Goal: Transaction & Acquisition: Register for event/course

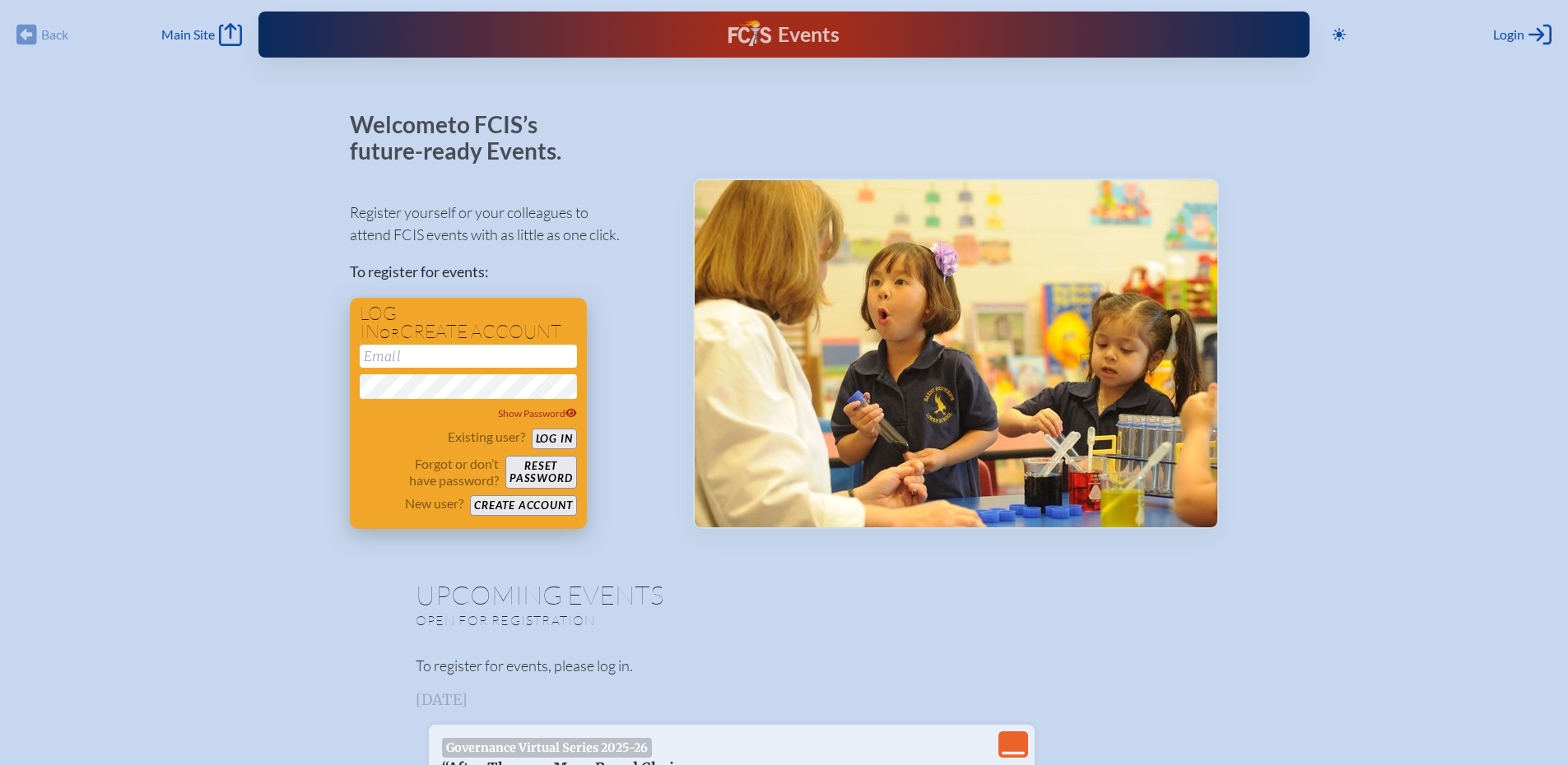
click at [544, 348] on input "email" at bounding box center [467, 356] width 217 height 23
click at [532, 429] on button "Log in" at bounding box center [554, 439] width 46 height 20
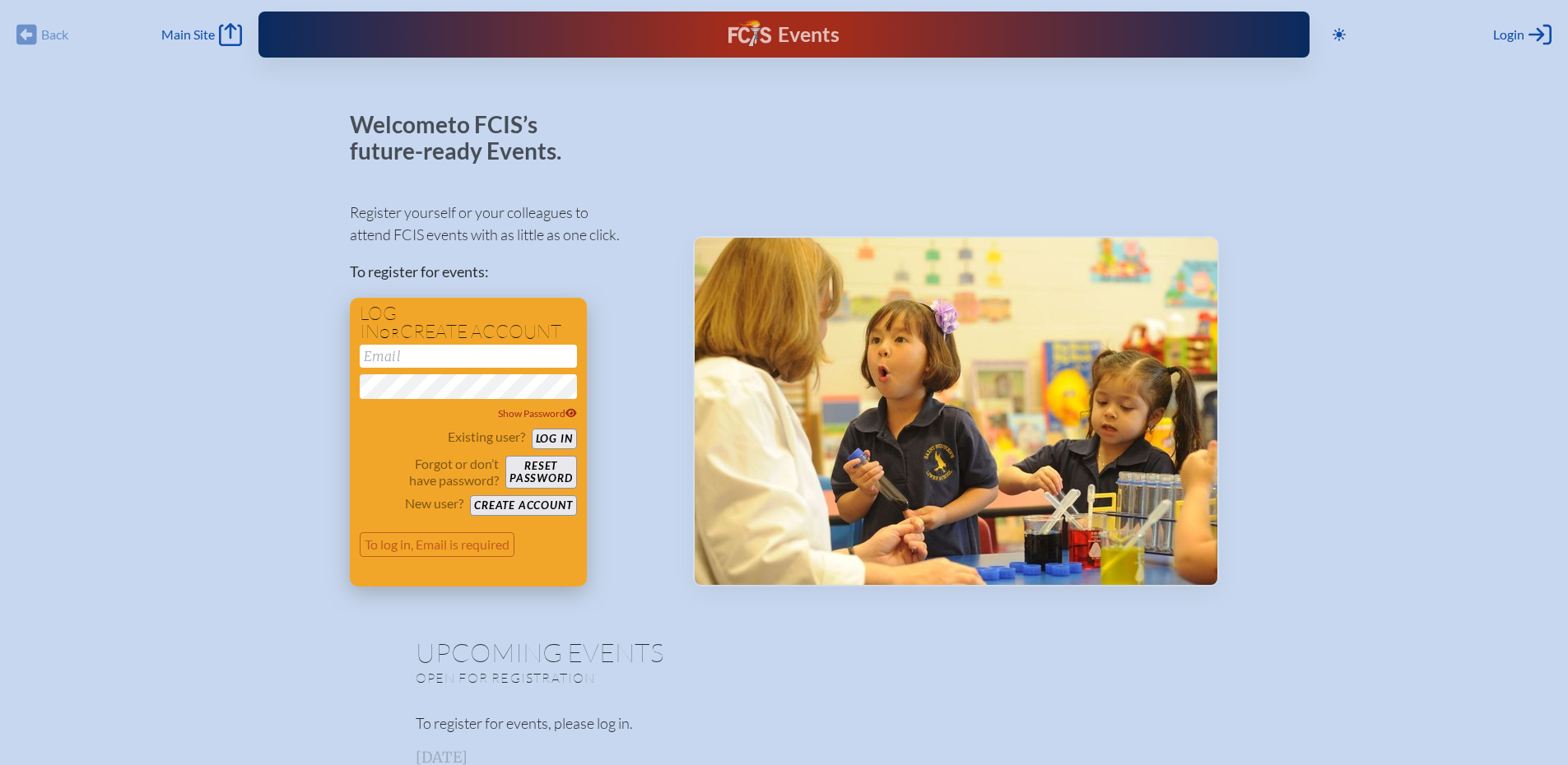
type input "[EMAIL_ADDRESS][DOMAIN_NAME]"
click at [507, 508] on button "Create account" at bounding box center [523, 505] width 106 height 20
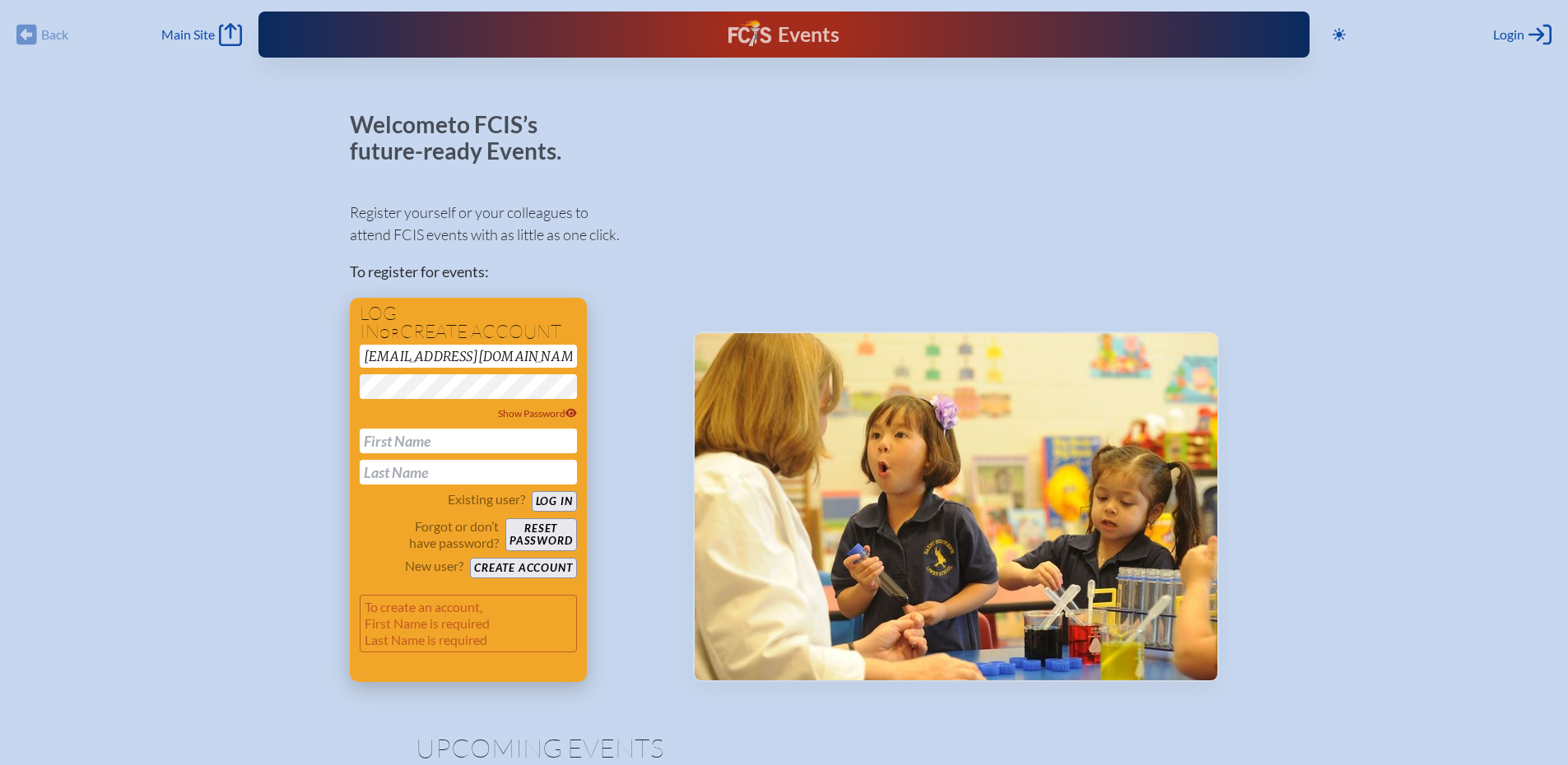
click at [566, 499] on button "Log in" at bounding box center [554, 502] width 46 height 20
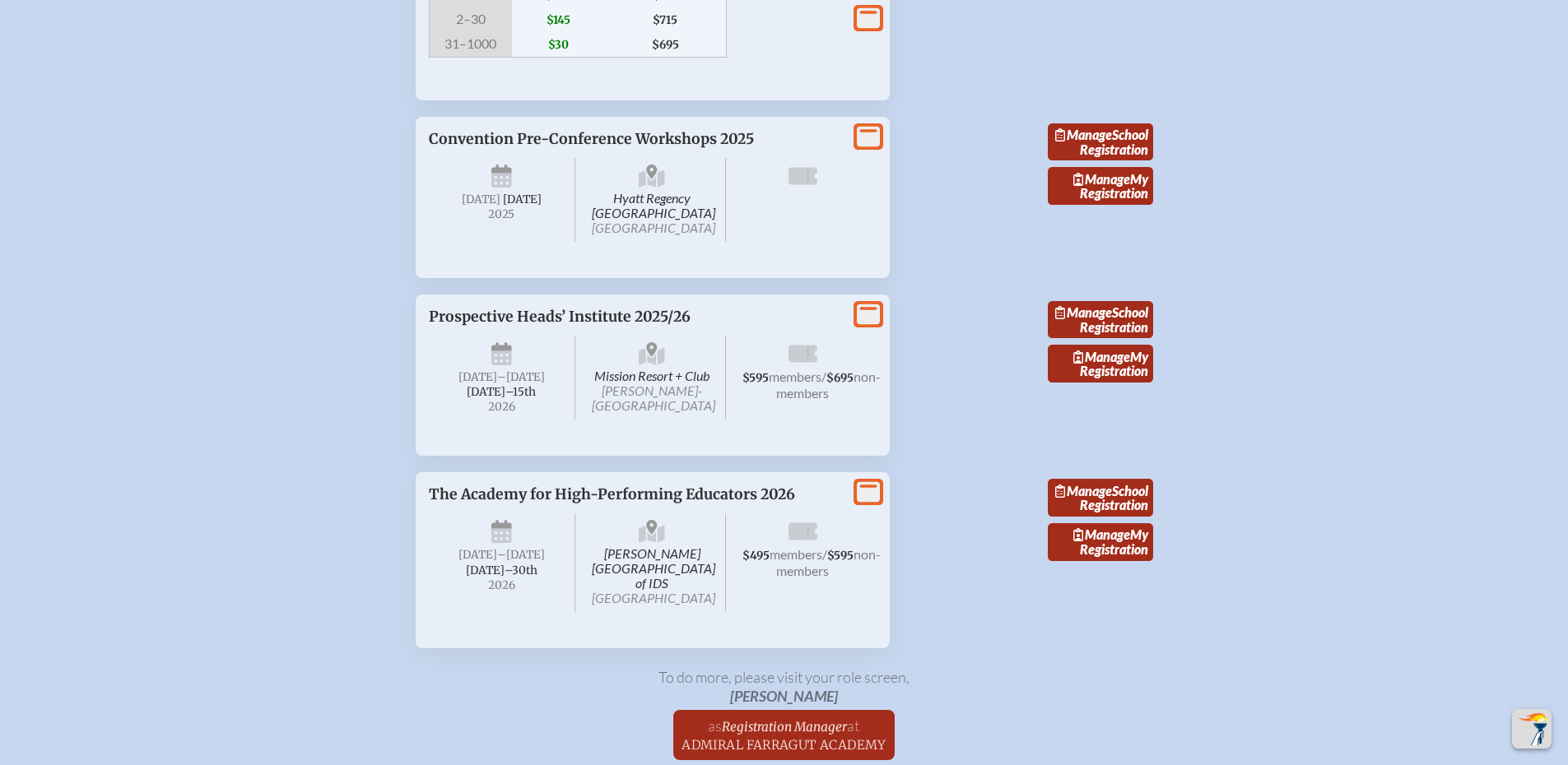
scroll to position [1317, 0]
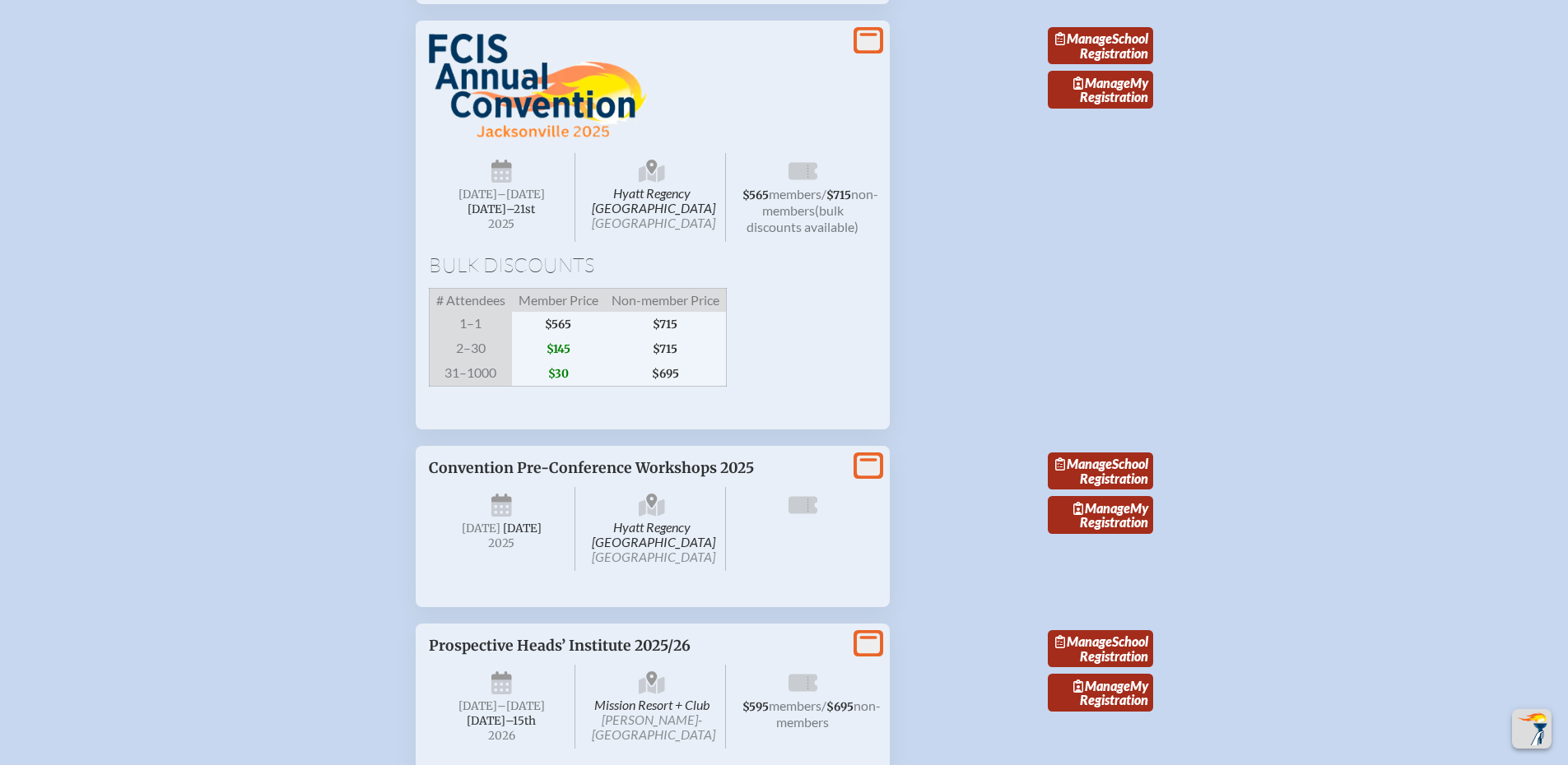
click at [794, 217] on span "non-members" at bounding box center [820, 202] width 116 height 32
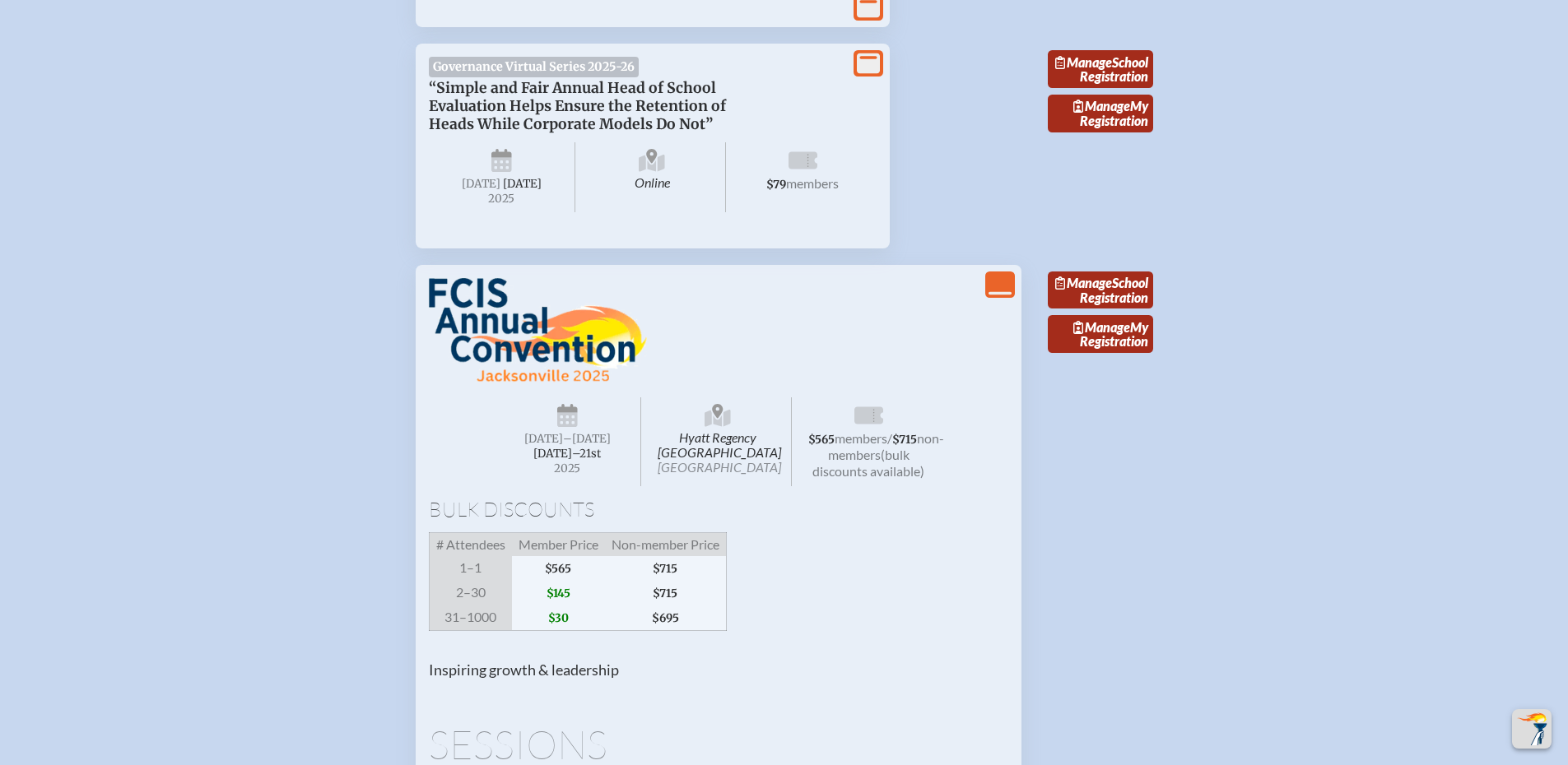
scroll to position [1069, 0]
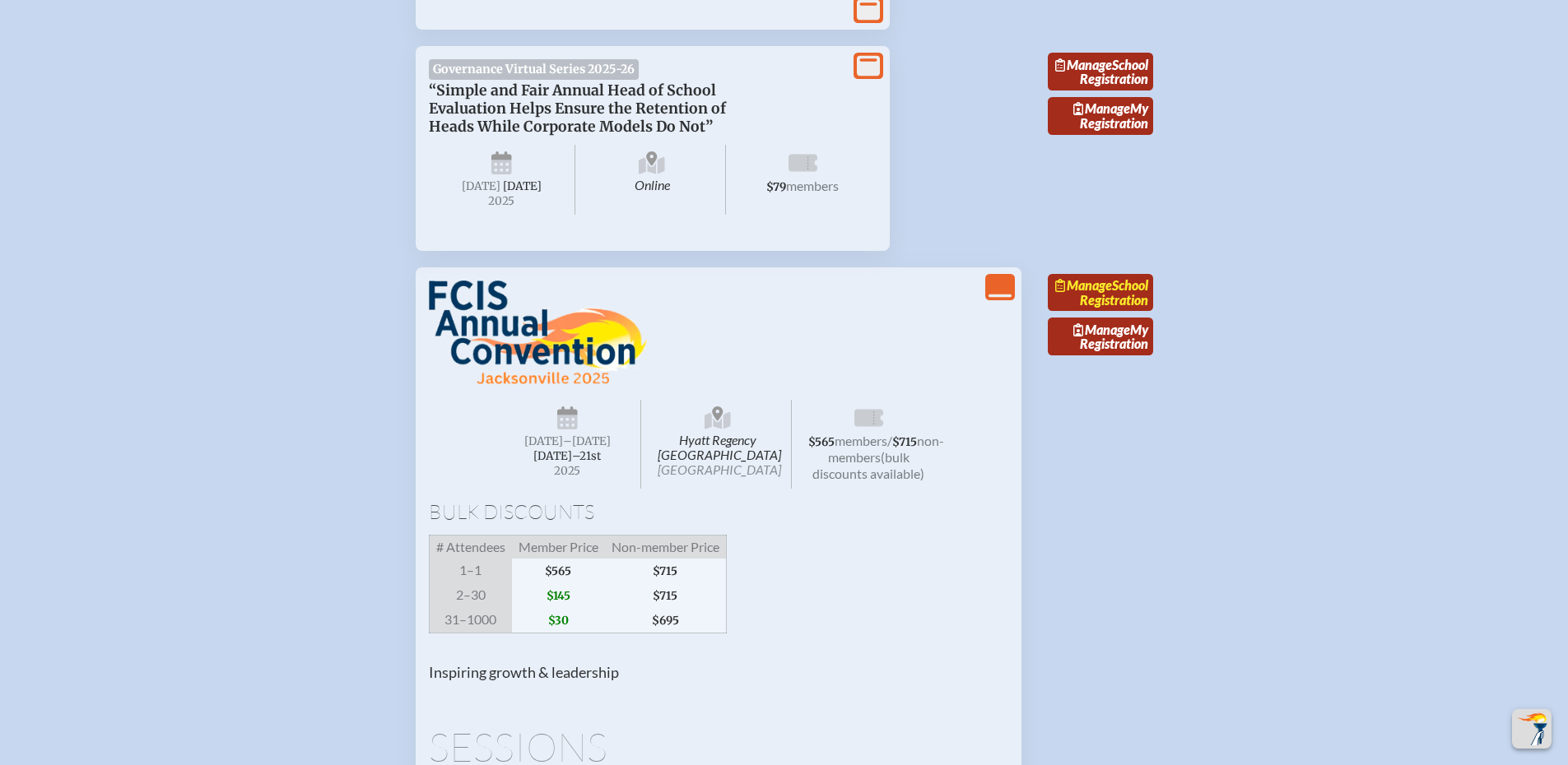
click at [1120, 312] on link "Manage School Registration" at bounding box center [1101, 292] width 105 height 38
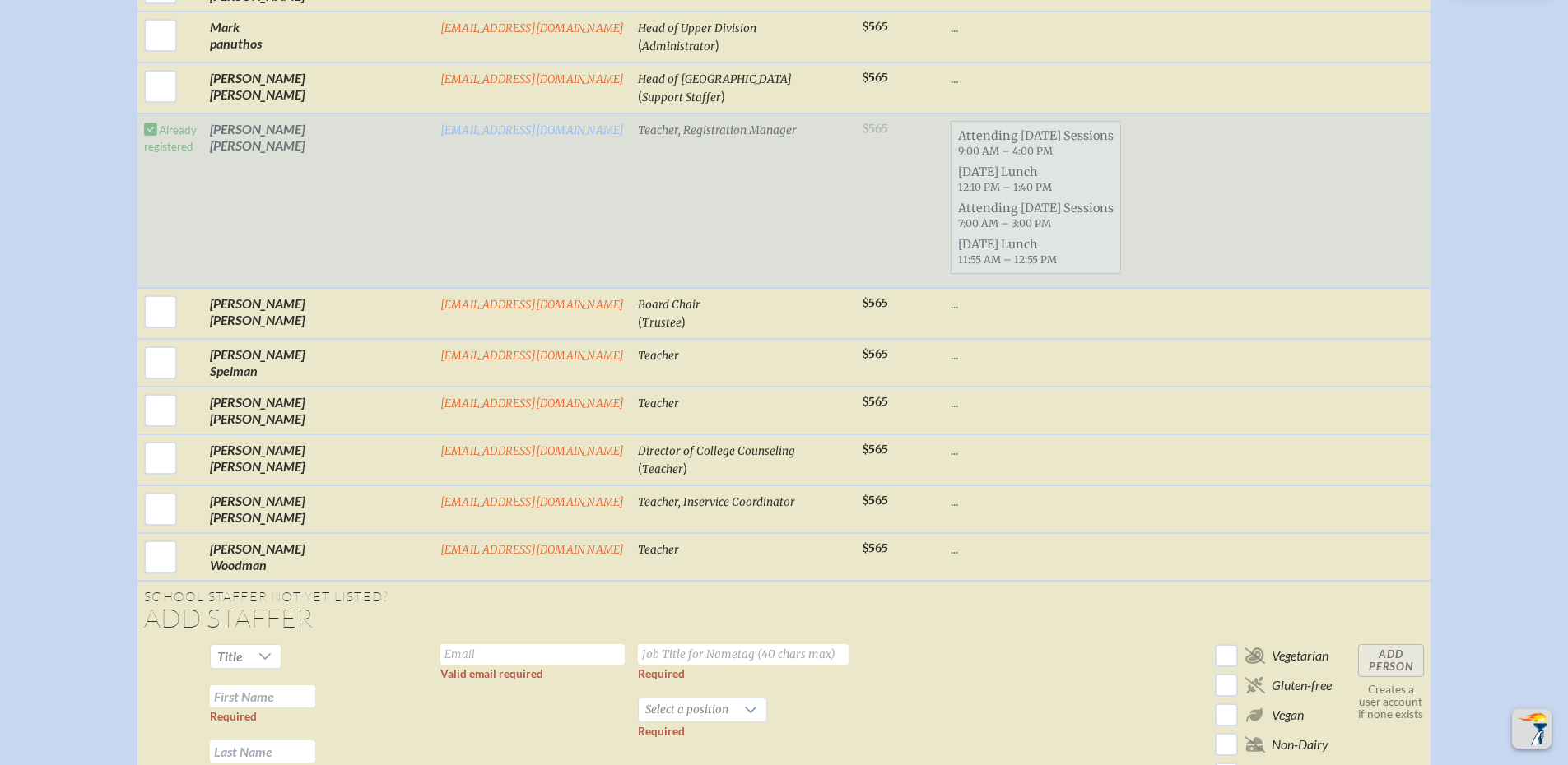
scroll to position [2798, 0]
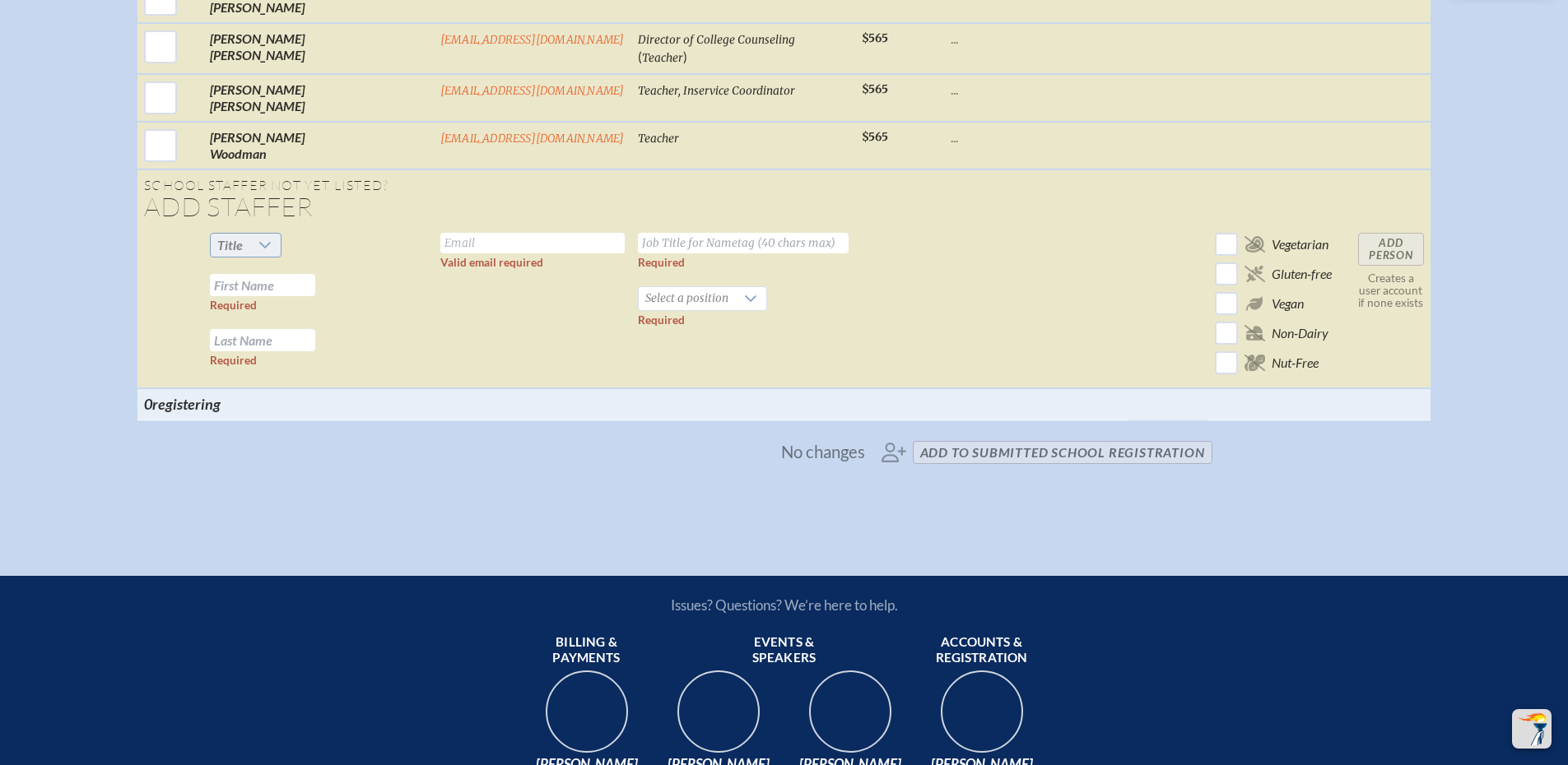
click at [281, 257] on div at bounding box center [265, 245] width 32 height 23
click at [310, 289] on li "Mr" at bounding box center [294, 290] width 71 height 23
click at [316, 295] on input "text" at bounding box center [262, 285] width 105 height 22
type input "Brian"
type input "Miles"
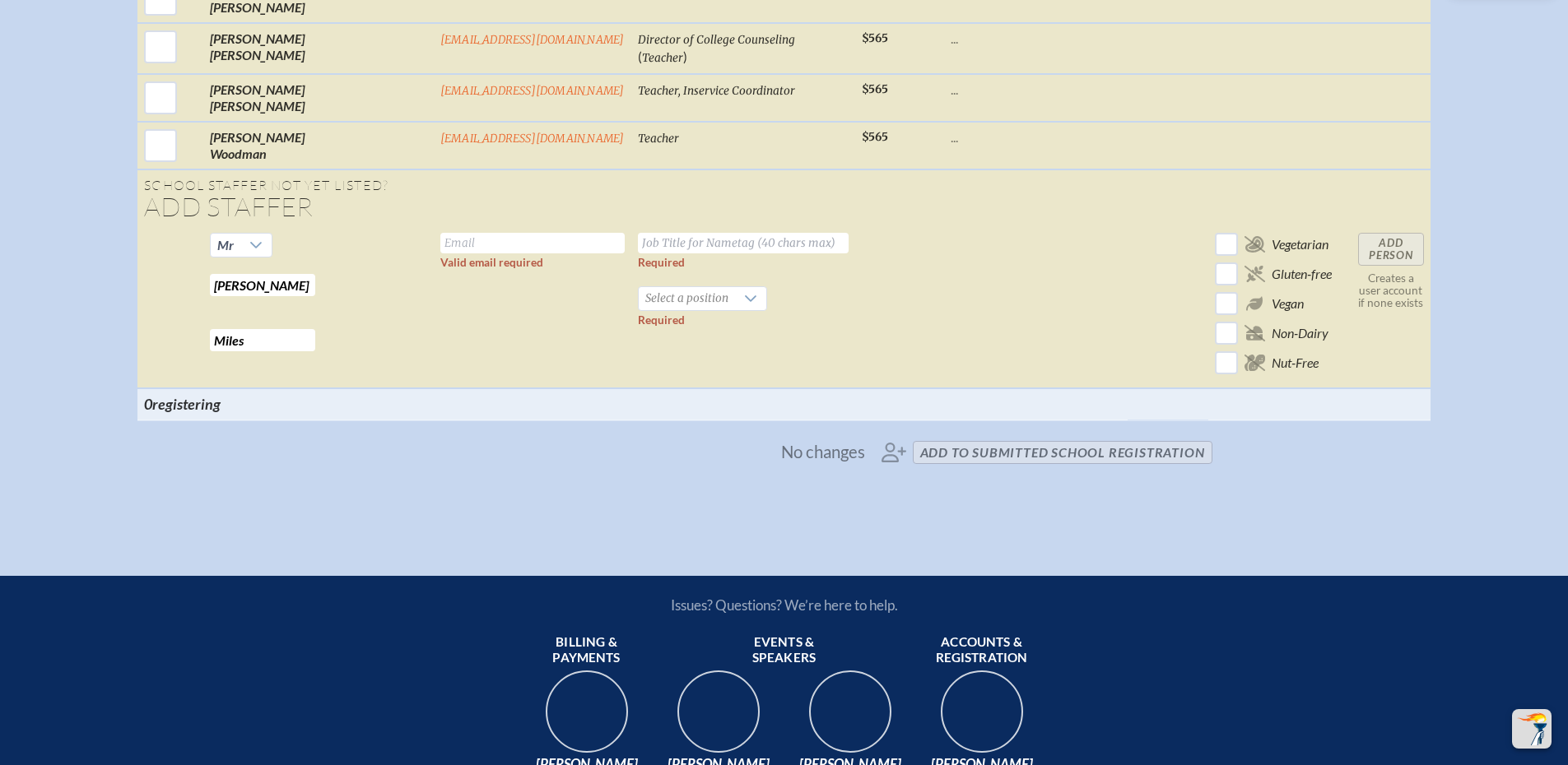
click at [452, 253] on input "text" at bounding box center [533, 243] width 184 height 20
type input "bmiles@farragut.org"
click at [745, 253] on input "text" at bounding box center [743, 243] width 210 height 20
type input "COO"
click at [651, 310] on span "Select a position" at bounding box center [686, 299] width 96 height 23
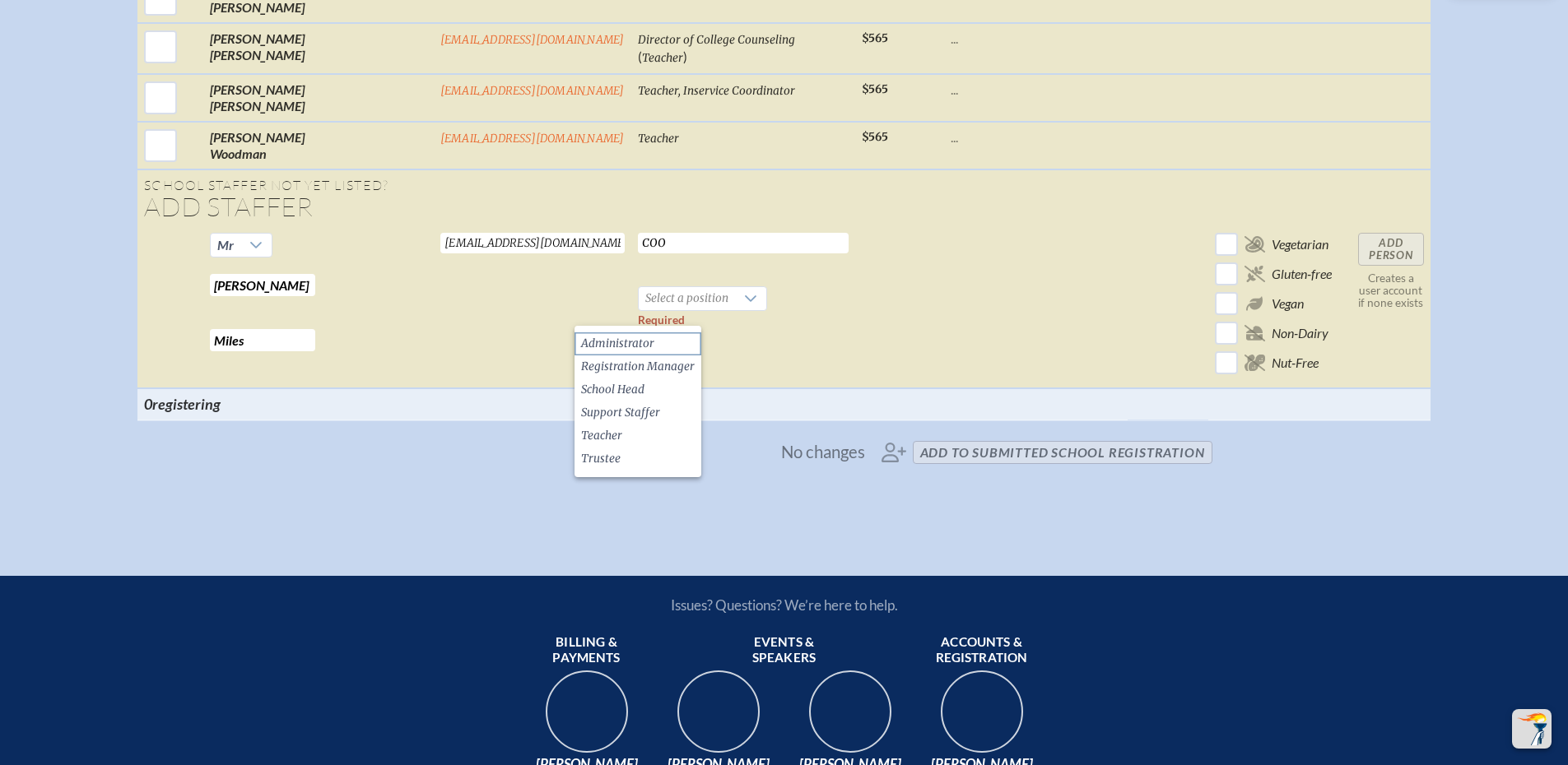
click at [654, 344] on li "Administrator" at bounding box center [638, 343] width 127 height 23
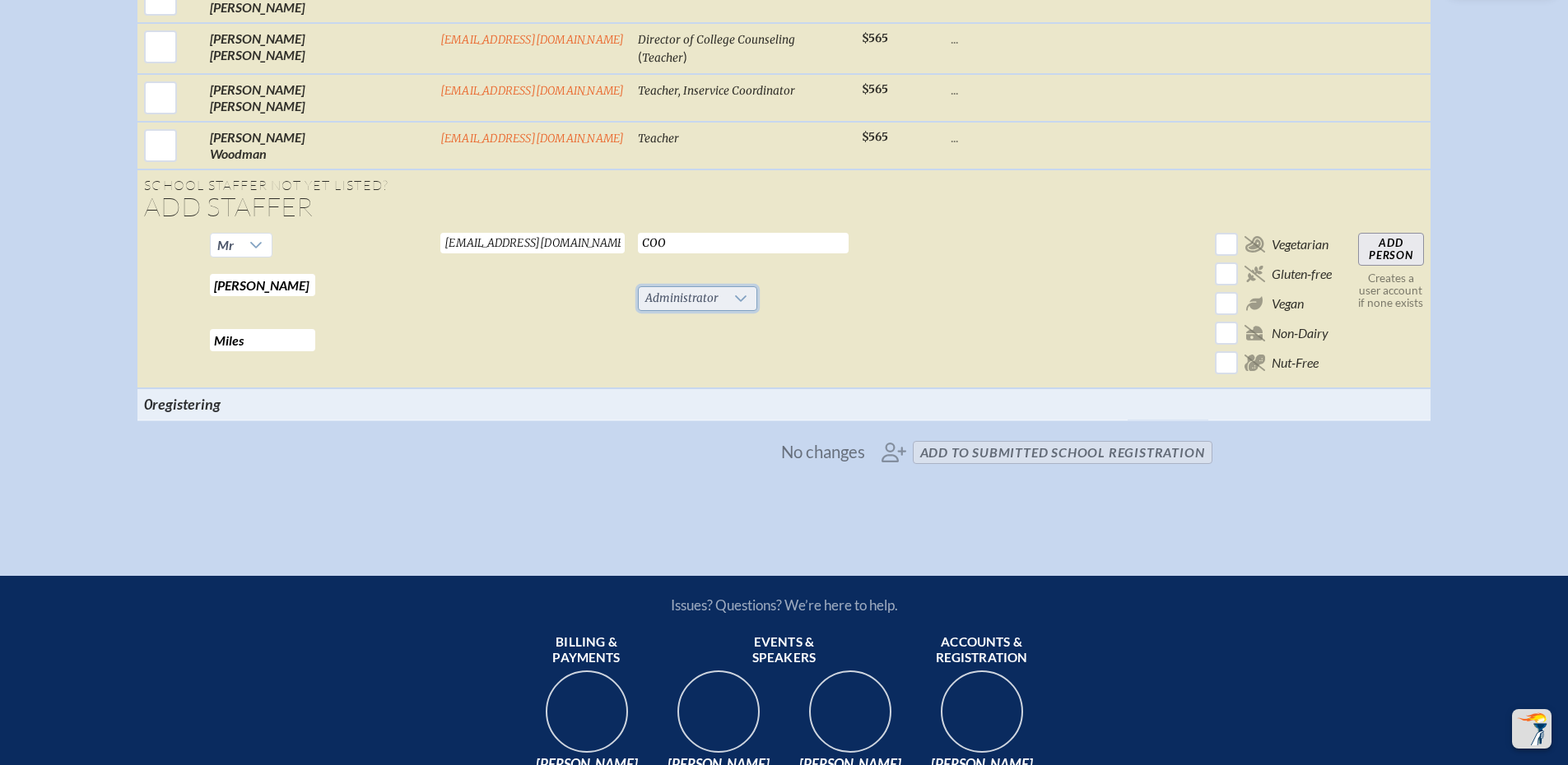
click at [658, 309] on span "Administrator" at bounding box center [682, 299] width 87 height 23
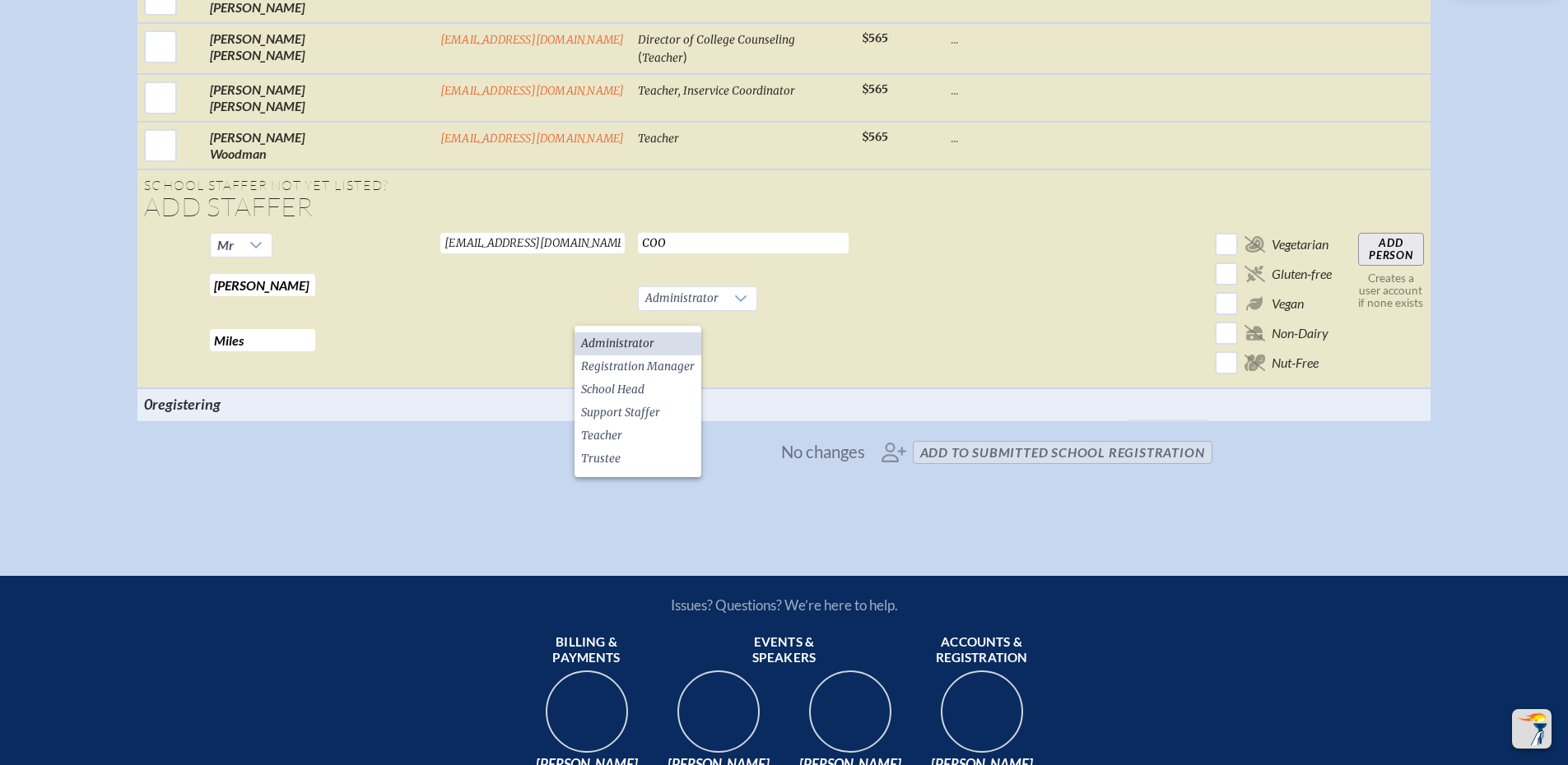
click at [872, 309] on td at bounding box center [899, 307] width 88 height 162
click at [856, 336] on td at bounding box center [899, 307] width 88 height 162
click at [641, 356] on li "Registration Manager" at bounding box center [638, 367] width 127 height 23
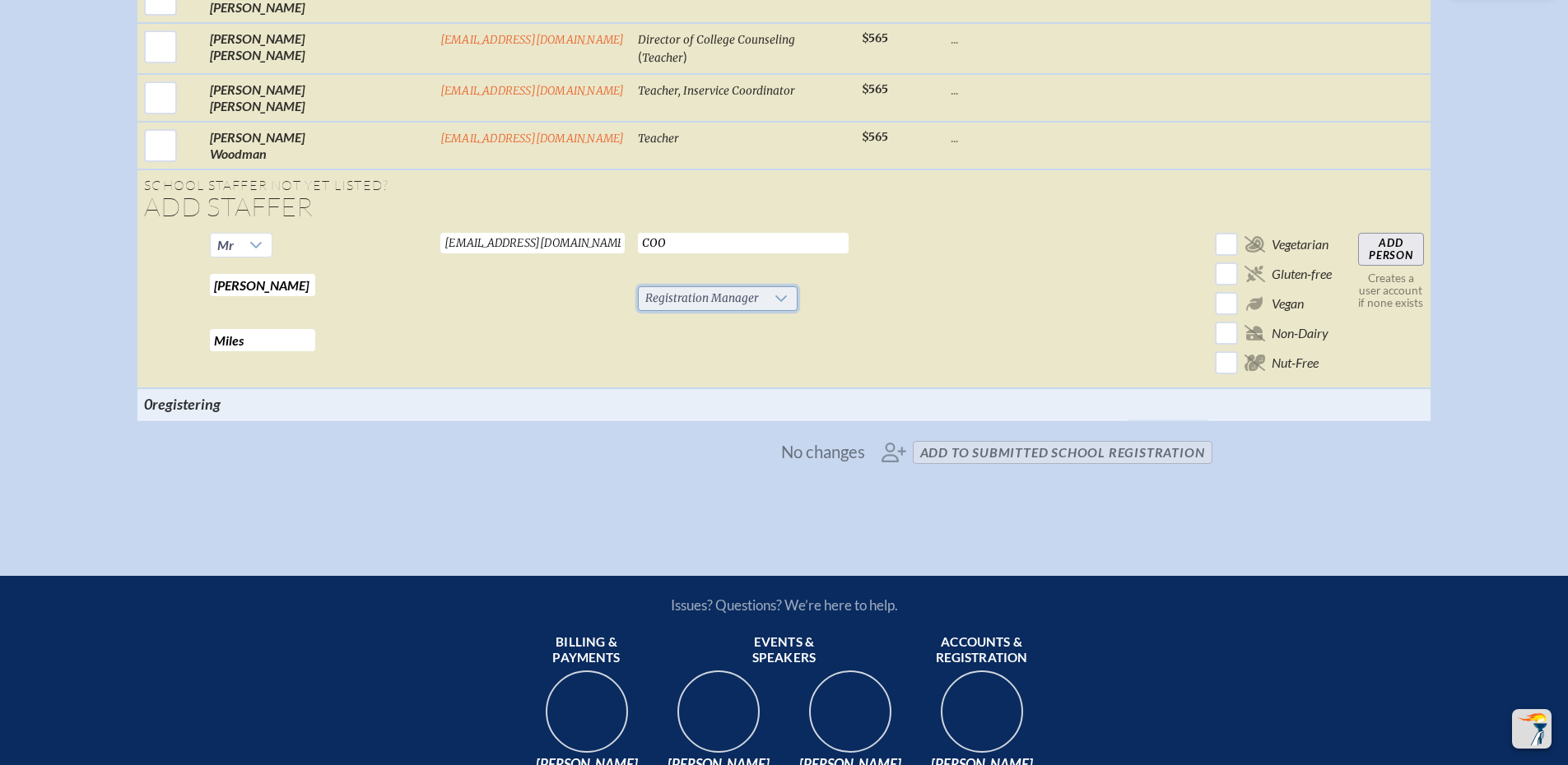
click at [654, 309] on span "Registration Manager" at bounding box center [702, 299] width 127 height 23
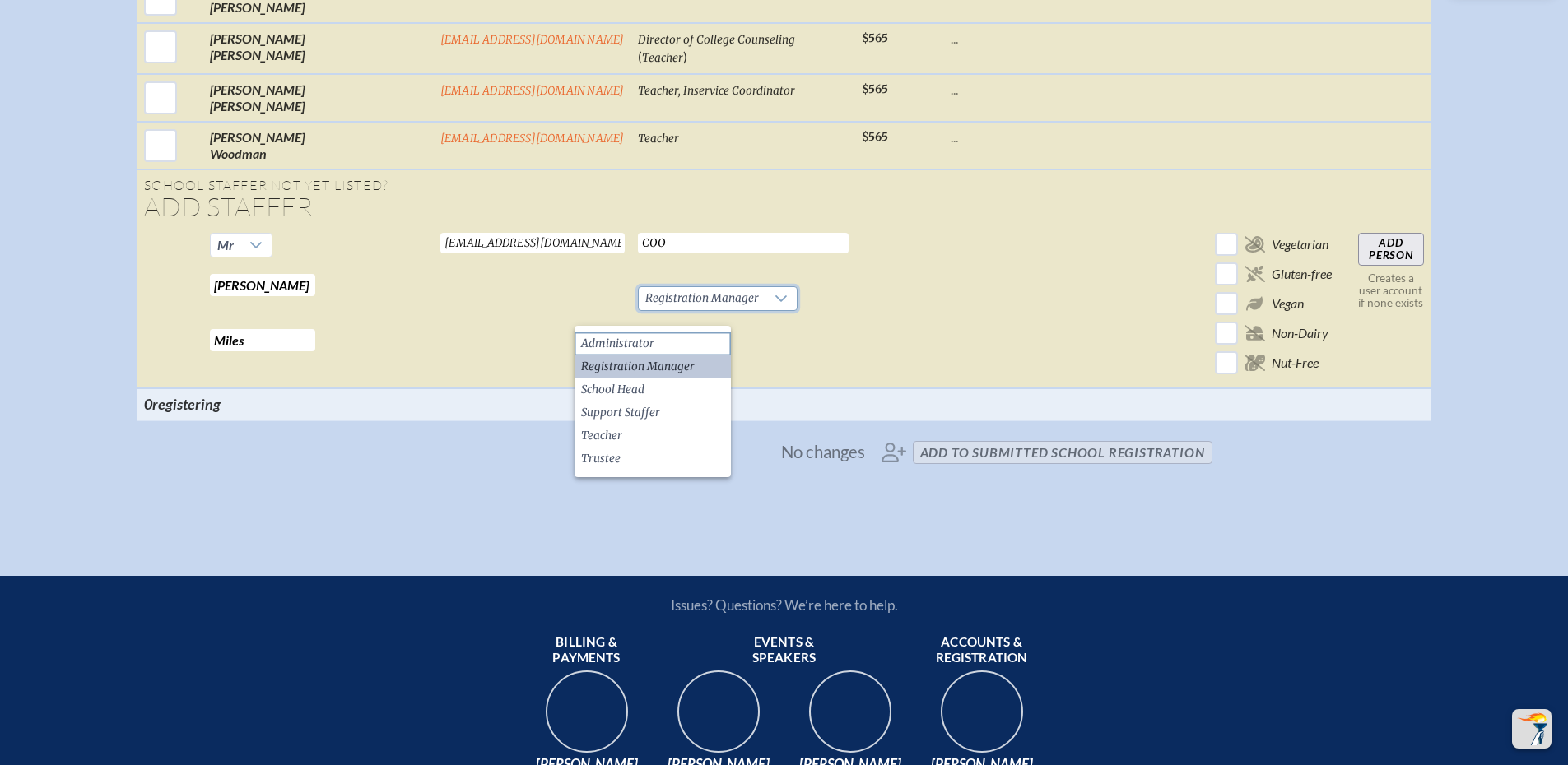
click at [643, 332] on li "Administrator" at bounding box center [653, 343] width 156 height 23
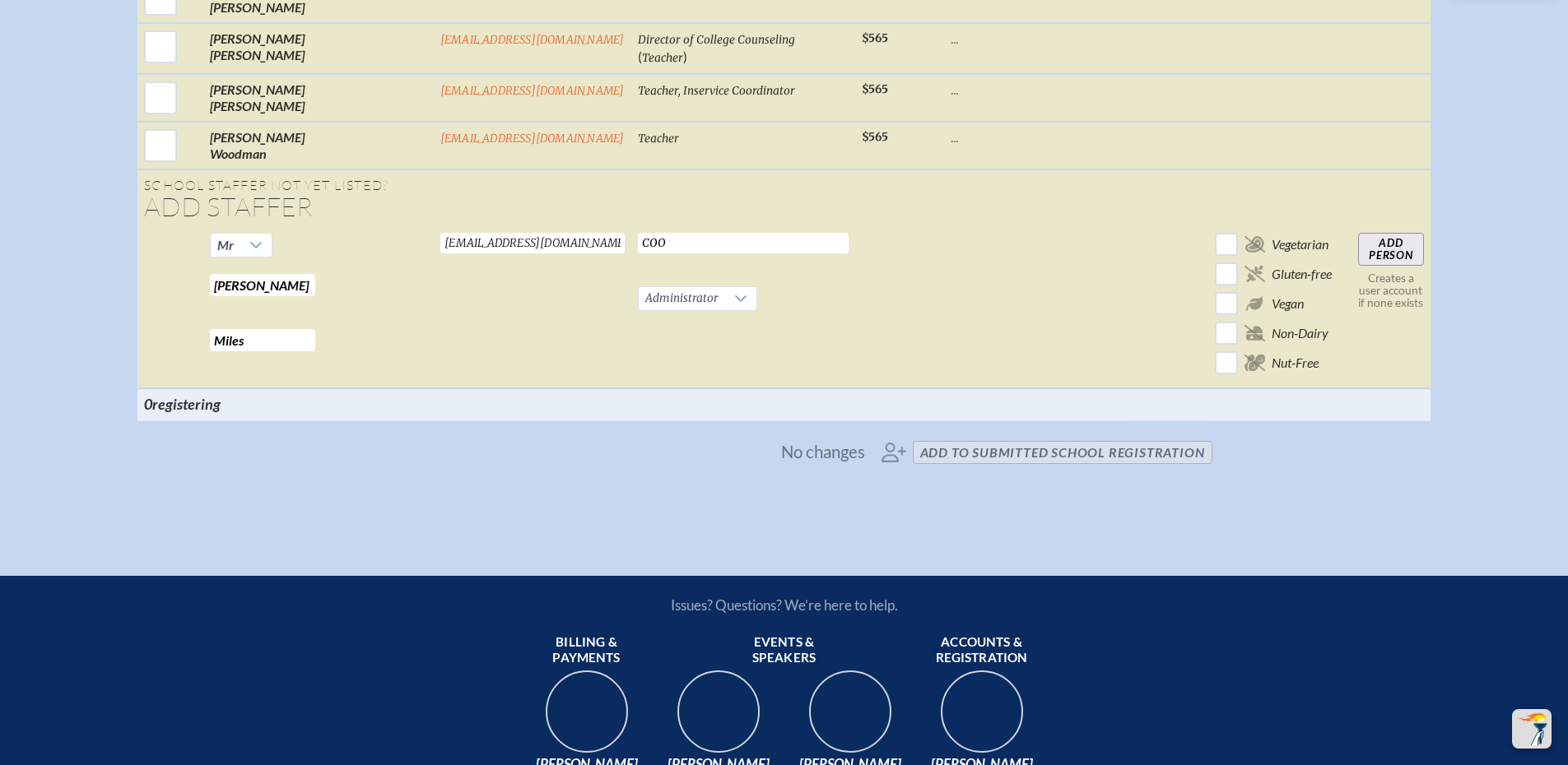
click at [791, 311] on td "COO Required Administrator Required" at bounding box center [743, 307] width 223 height 162
click at [1358, 266] on input "Add Person" at bounding box center [1391, 248] width 66 height 33
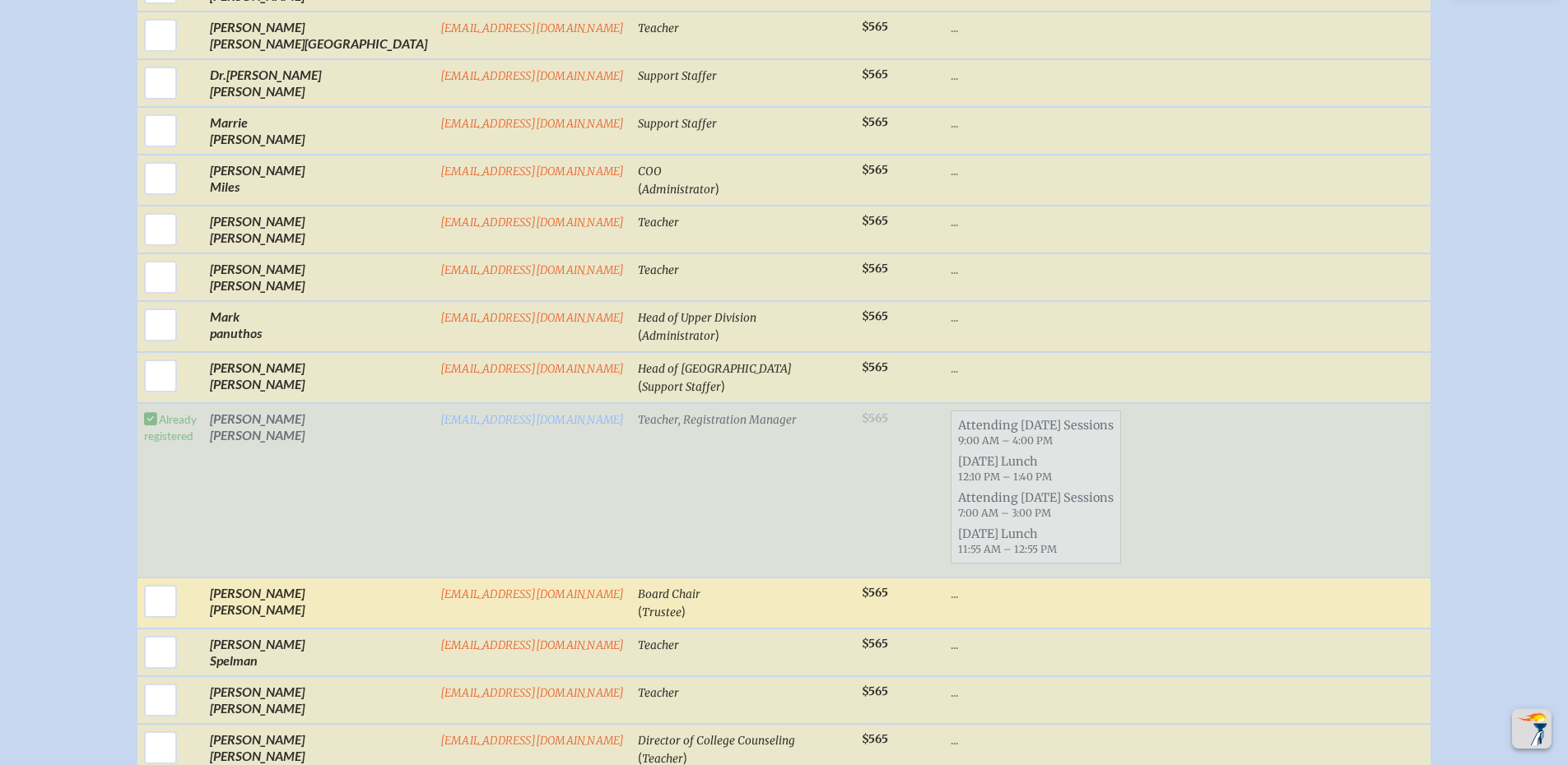
scroll to position [2142, 0]
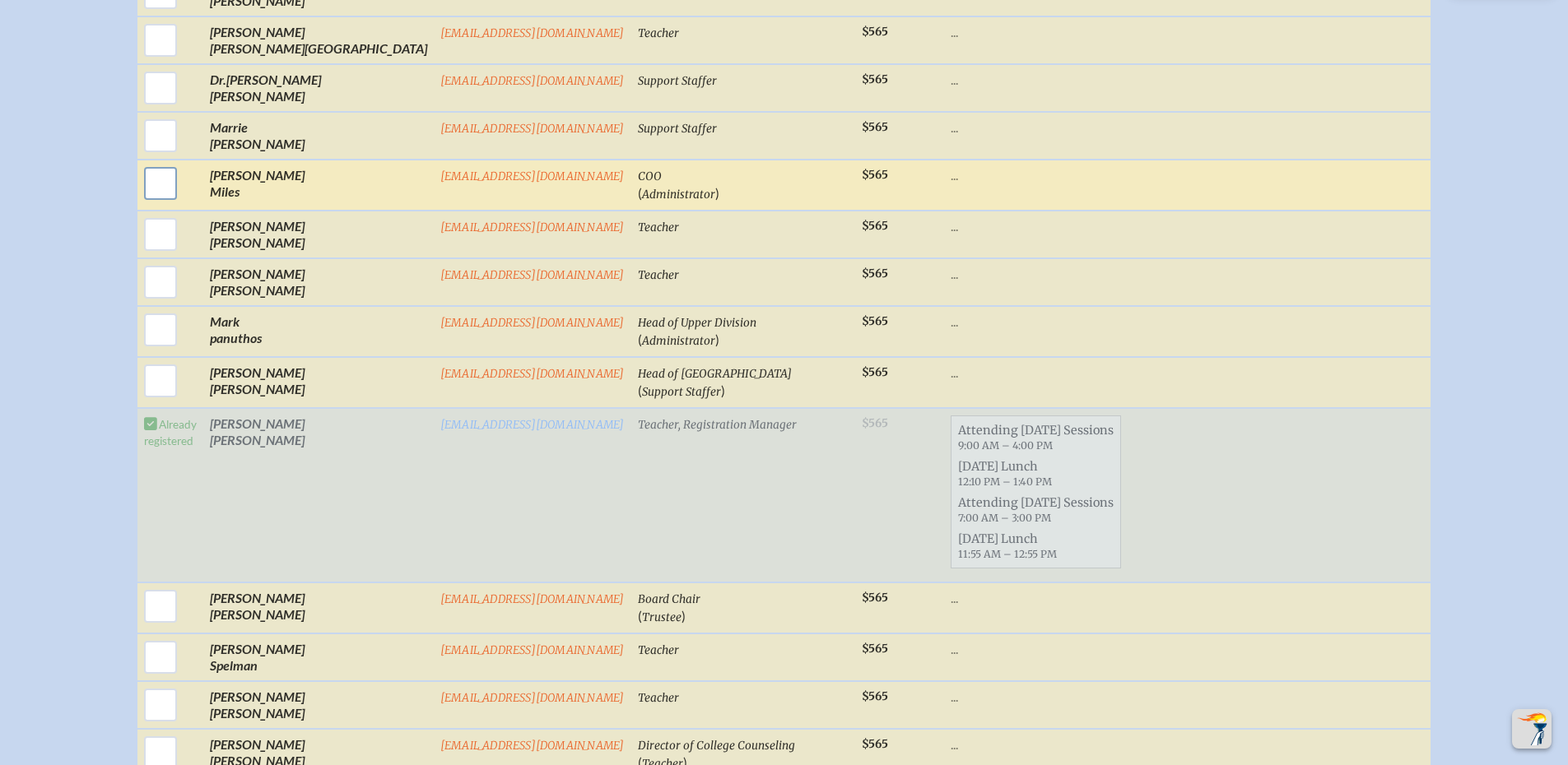
click at [182, 204] on input "checkbox" at bounding box center [160, 183] width 41 height 41
checkbox input "true"
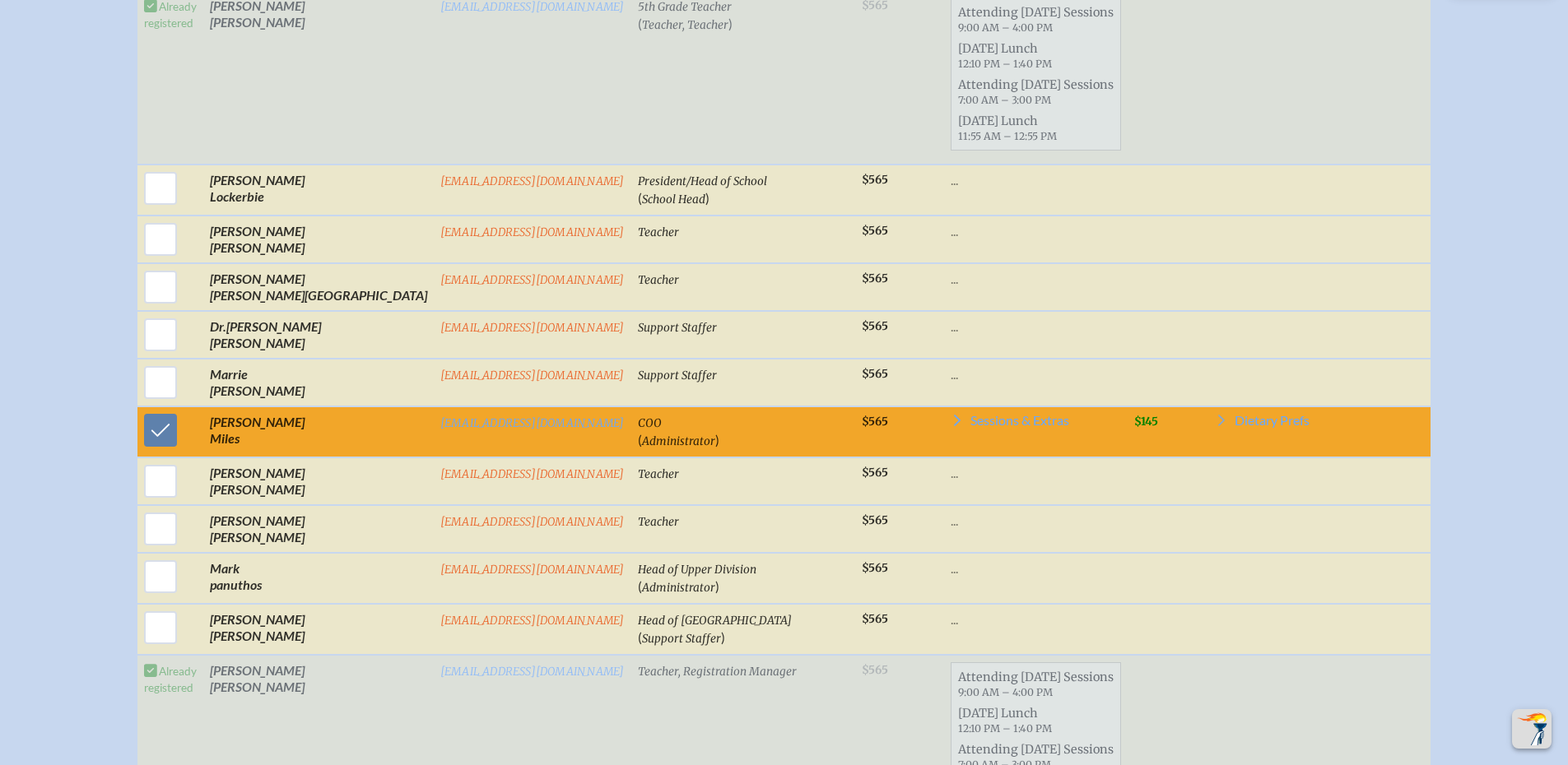
scroll to position [1814, 0]
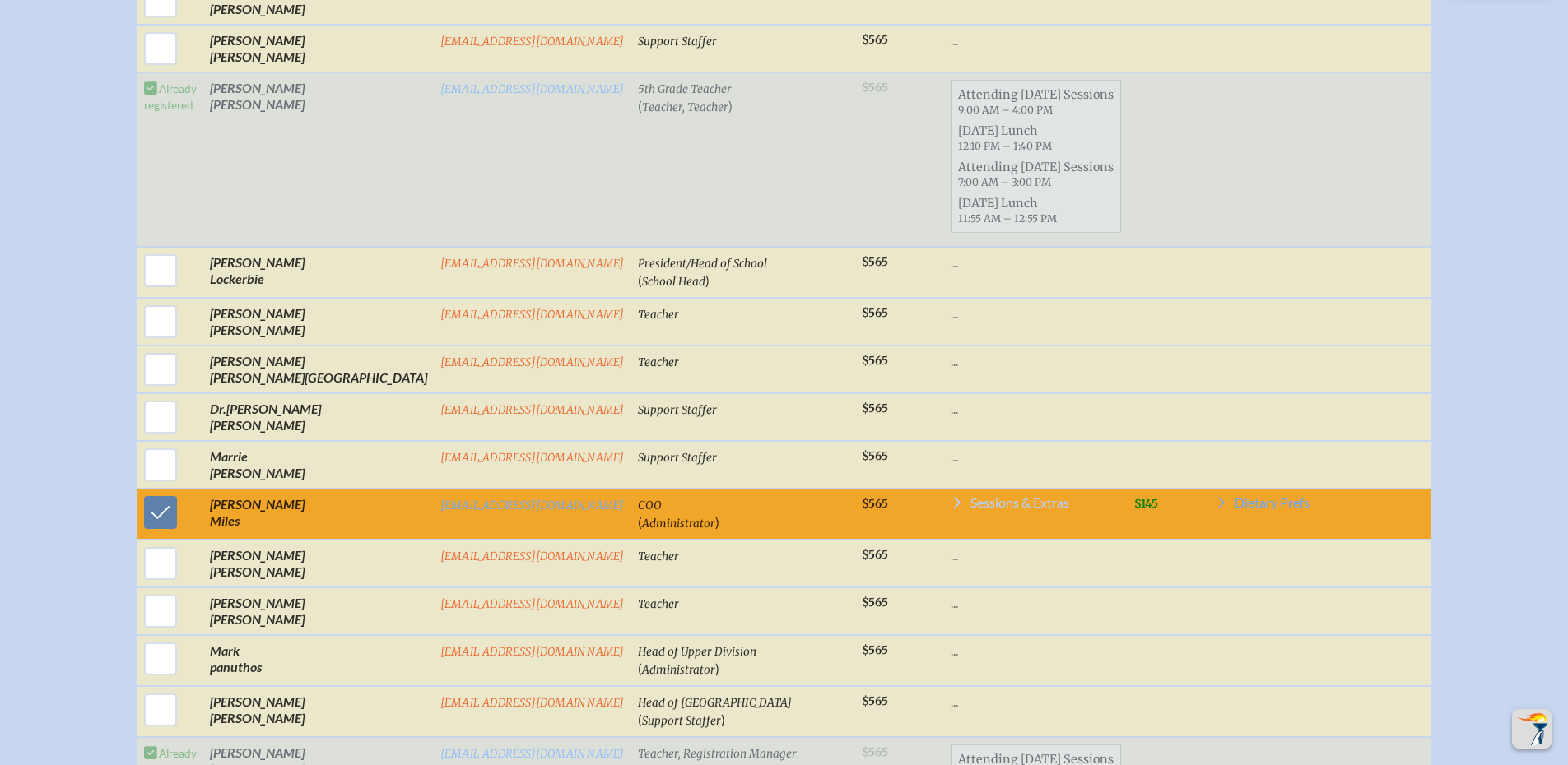
click at [972, 509] on span "Sessions & Extras" at bounding box center [1020, 503] width 99 height 13
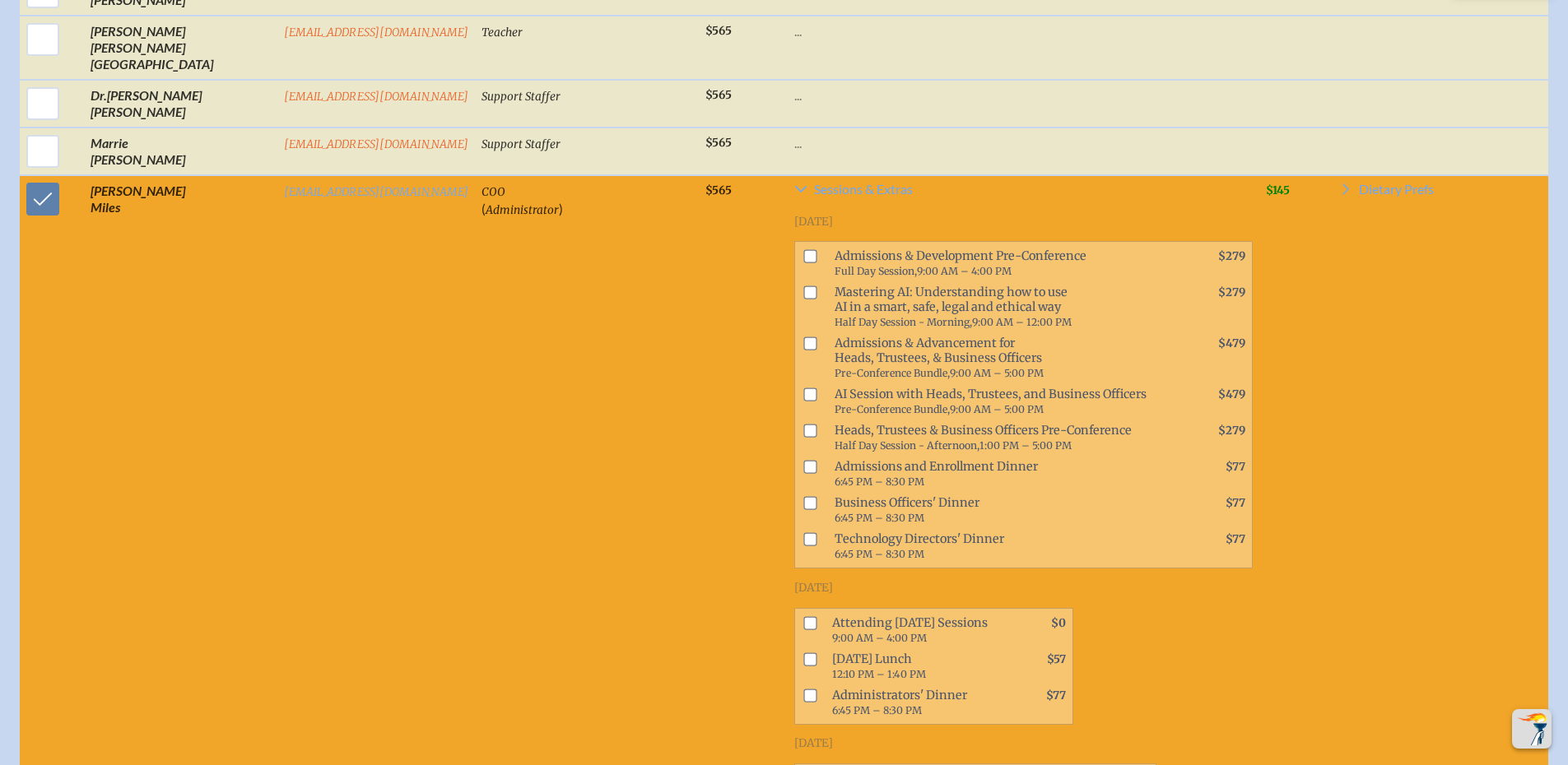
scroll to position [2159, 0]
